Goal: Information Seeking & Learning: Learn about a topic

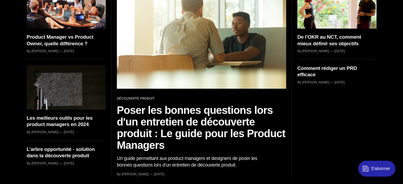
scroll to position [80, 0]
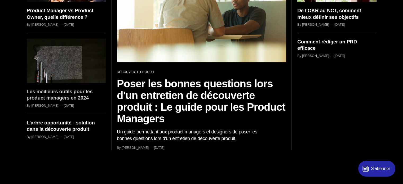
click at [72, 92] on h3 "Les meilleurs outils pour les product managers en 2024" at bounding box center [66, 95] width 79 height 13
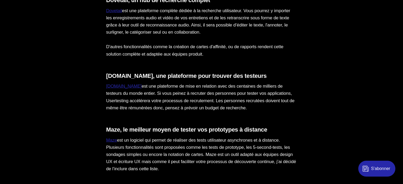
scroll to position [1034, 0]
